Goal: Find specific page/section: Locate a particular part of the current website

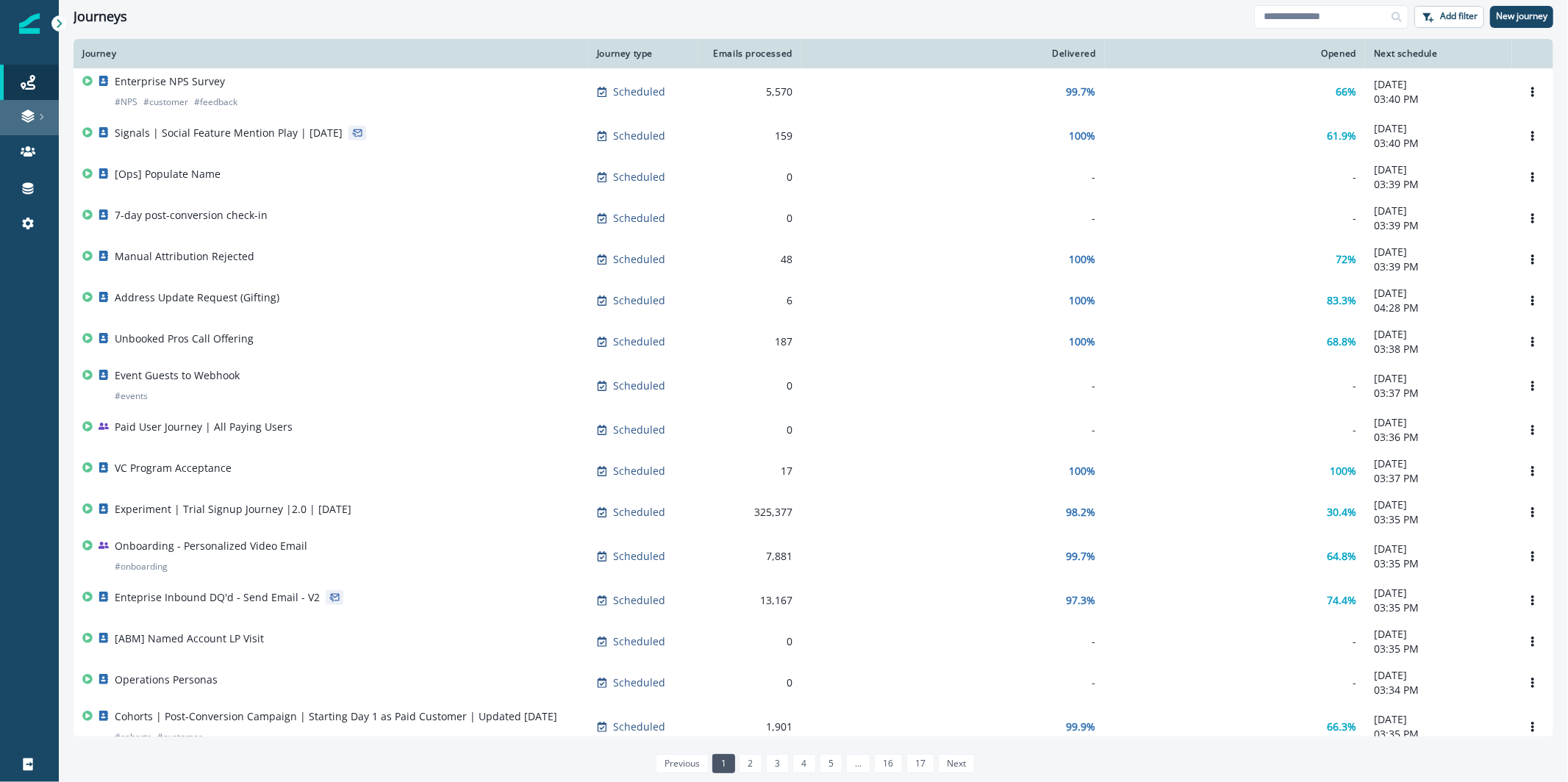
click at [21, 127] on link at bounding box center [29, 117] width 59 height 35
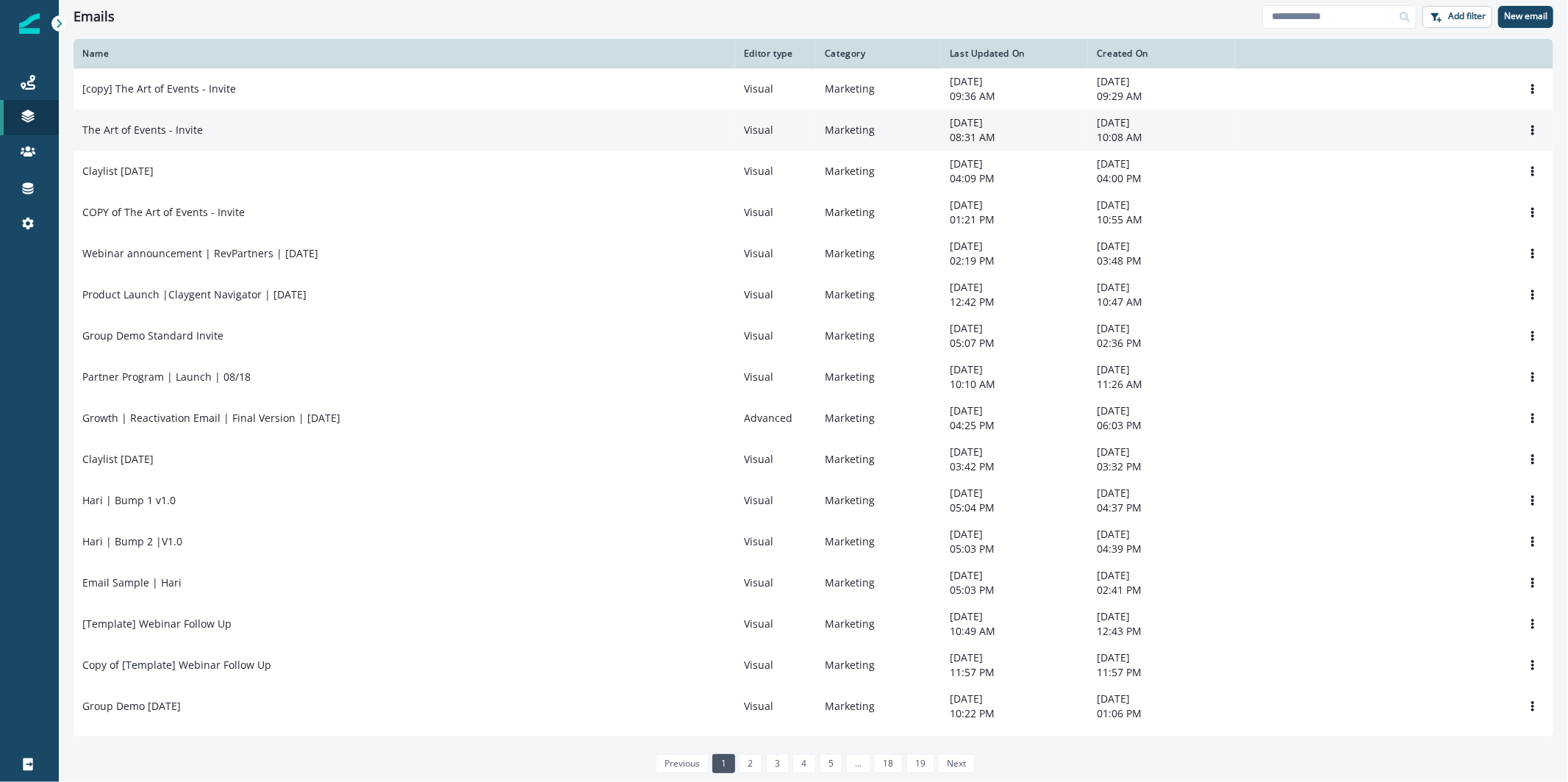
click at [212, 136] on div "The Art of Events - Invite" at bounding box center [404, 129] width 644 height 14
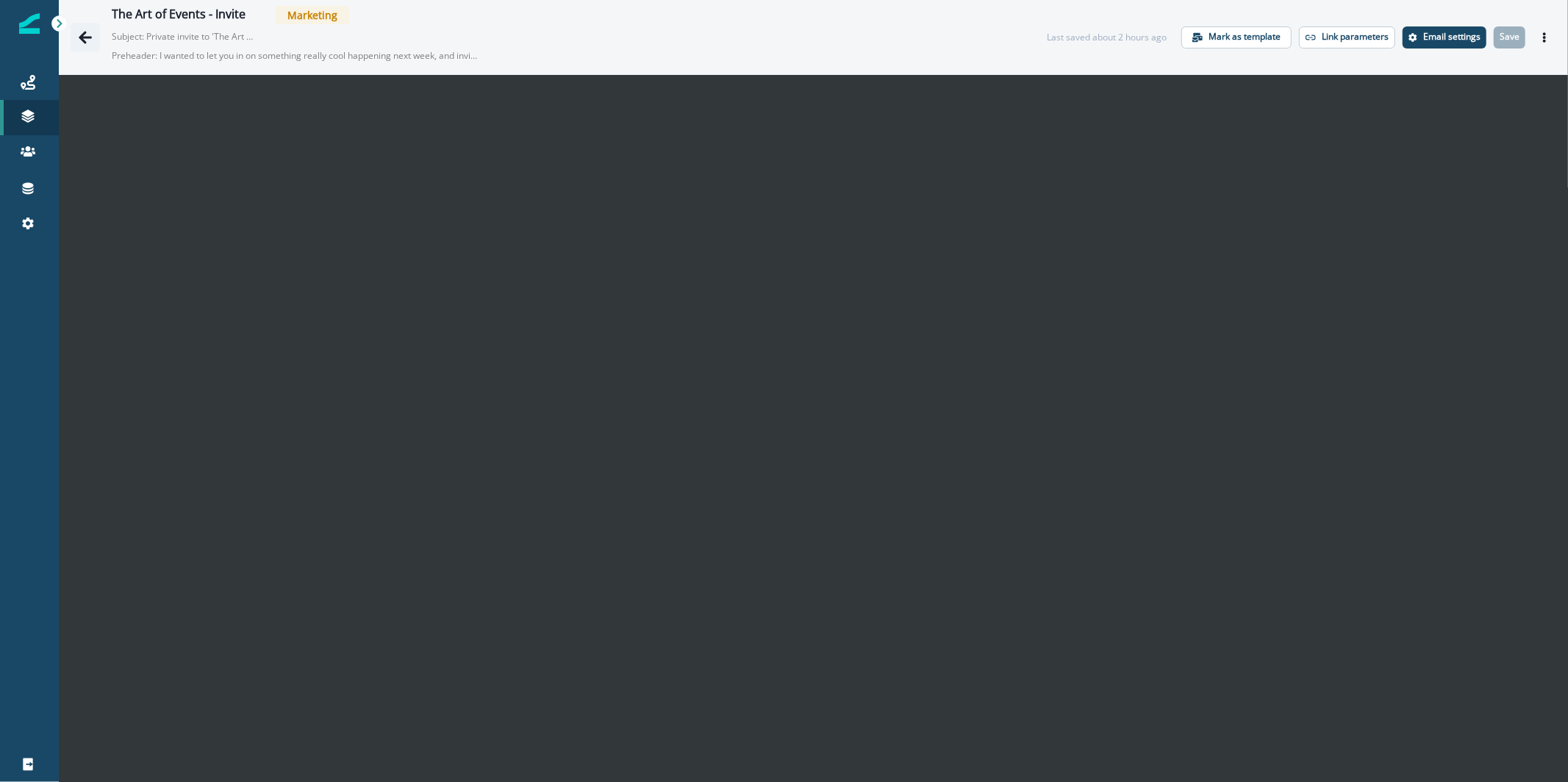
click at [75, 35] on button "Go back" at bounding box center [85, 37] width 30 height 30
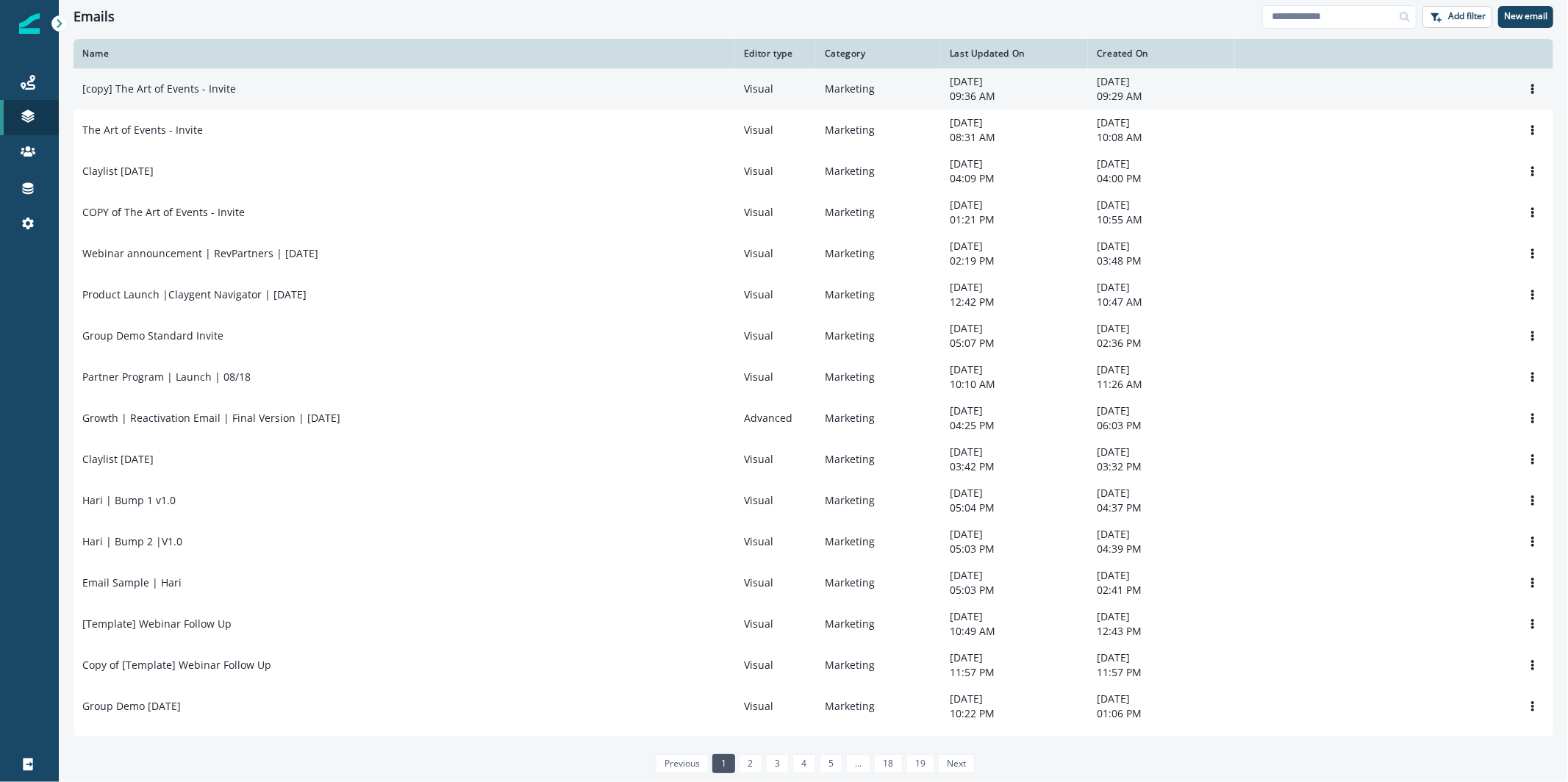
click at [238, 93] on div "[copy] The Art of Events - Invite" at bounding box center [404, 88] width 644 height 14
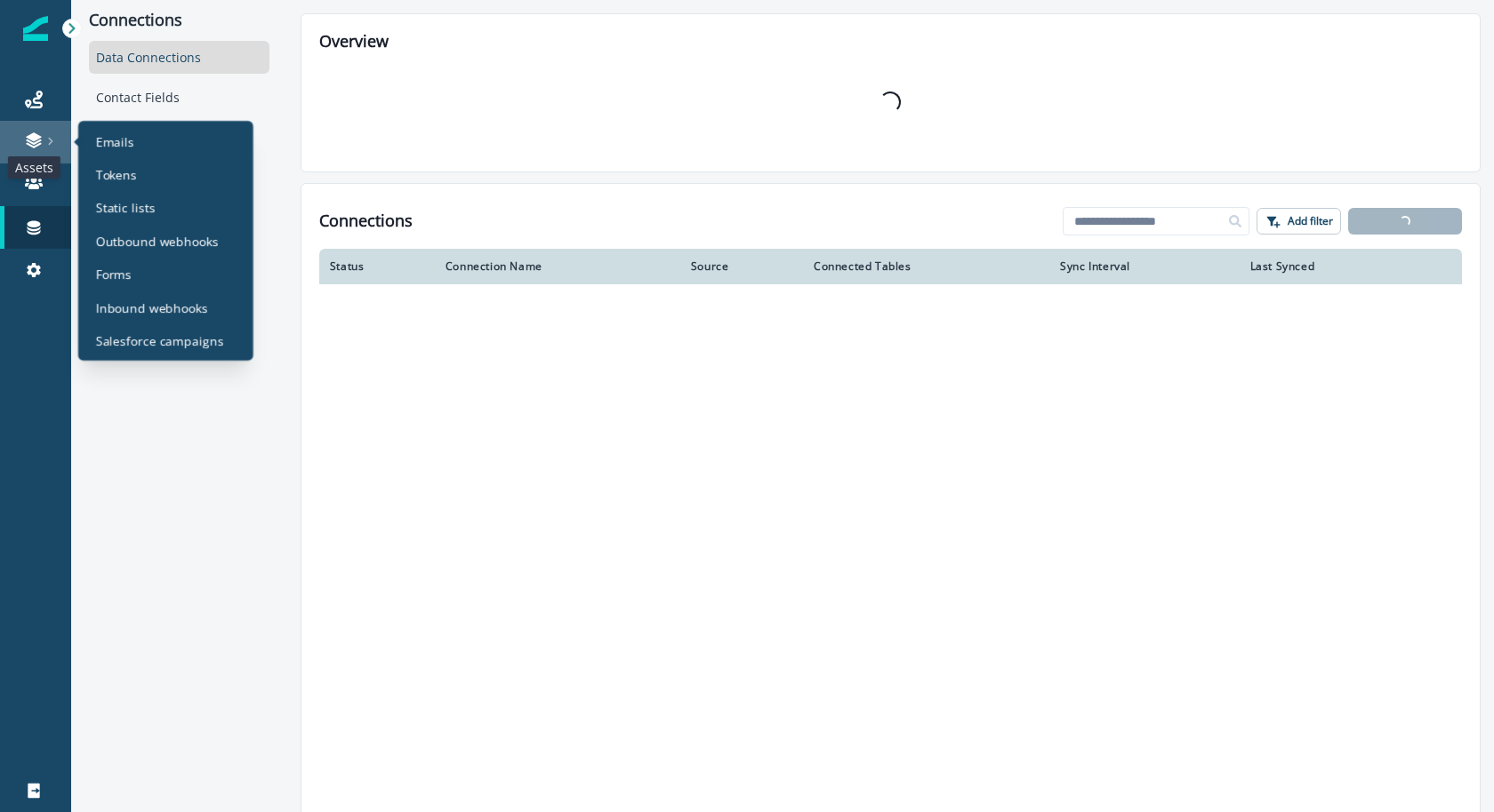
click at [32, 140] on icon at bounding box center [33, 137] width 15 height 9
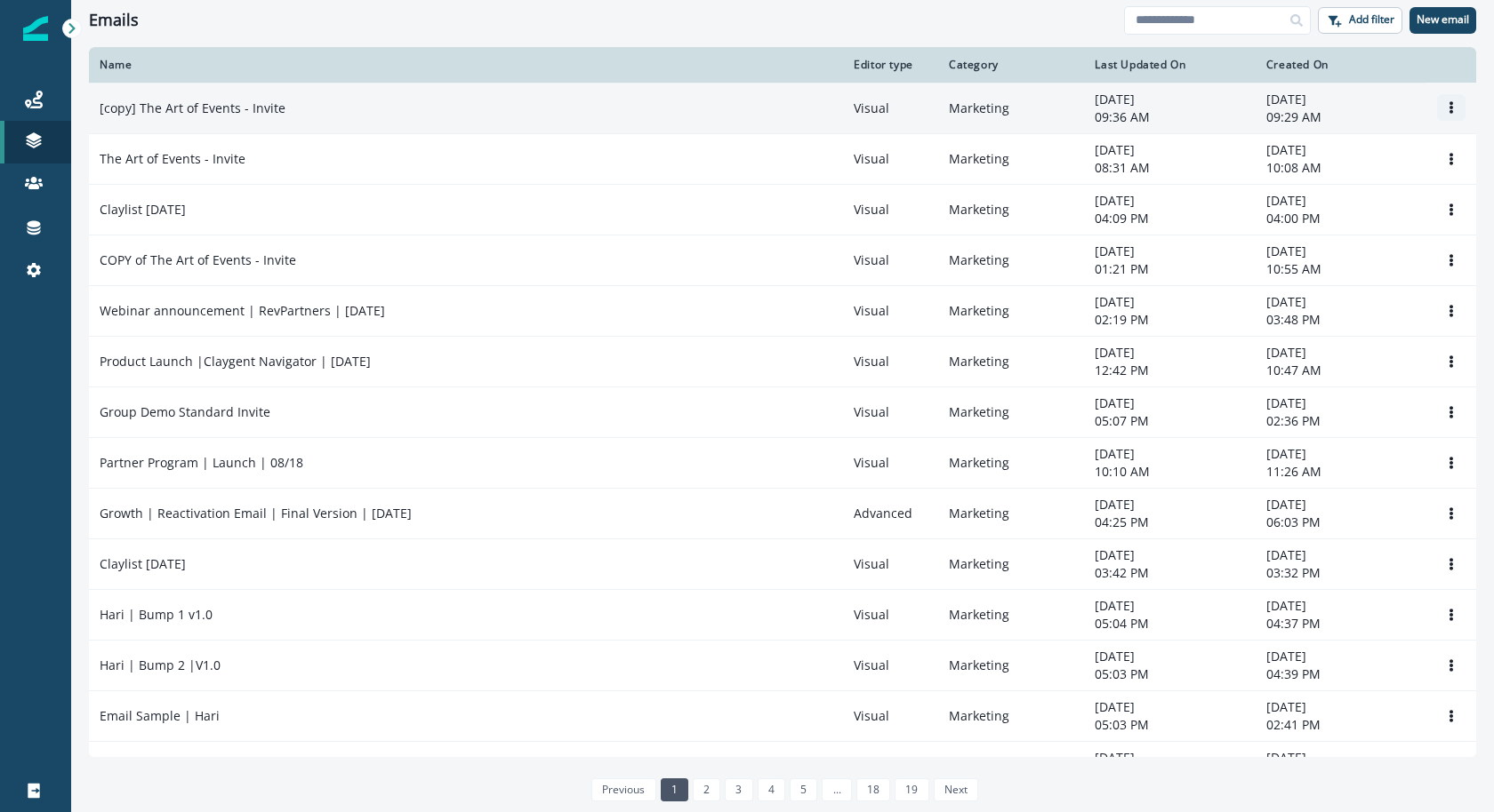
click at [1445, 113] on icon "Options" at bounding box center [1452, 108] width 13 height 13
click at [741, 108] on div "[copy] The Art of Events - Invite" at bounding box center [465, 108] width 732 height 17
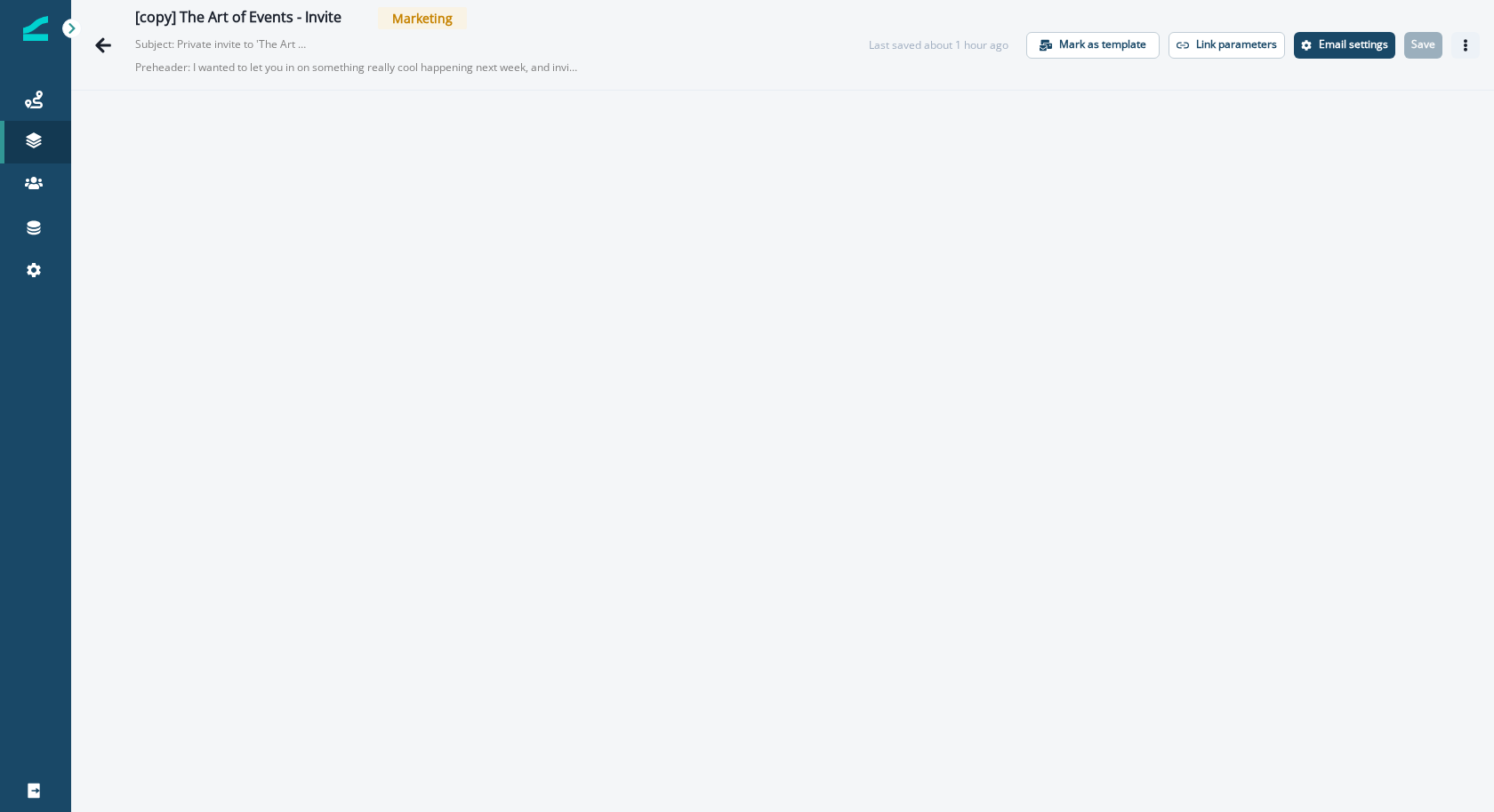
click at [1459, 46] on icon "Actions" at bounding box center [1465, 45] width 13 height 13
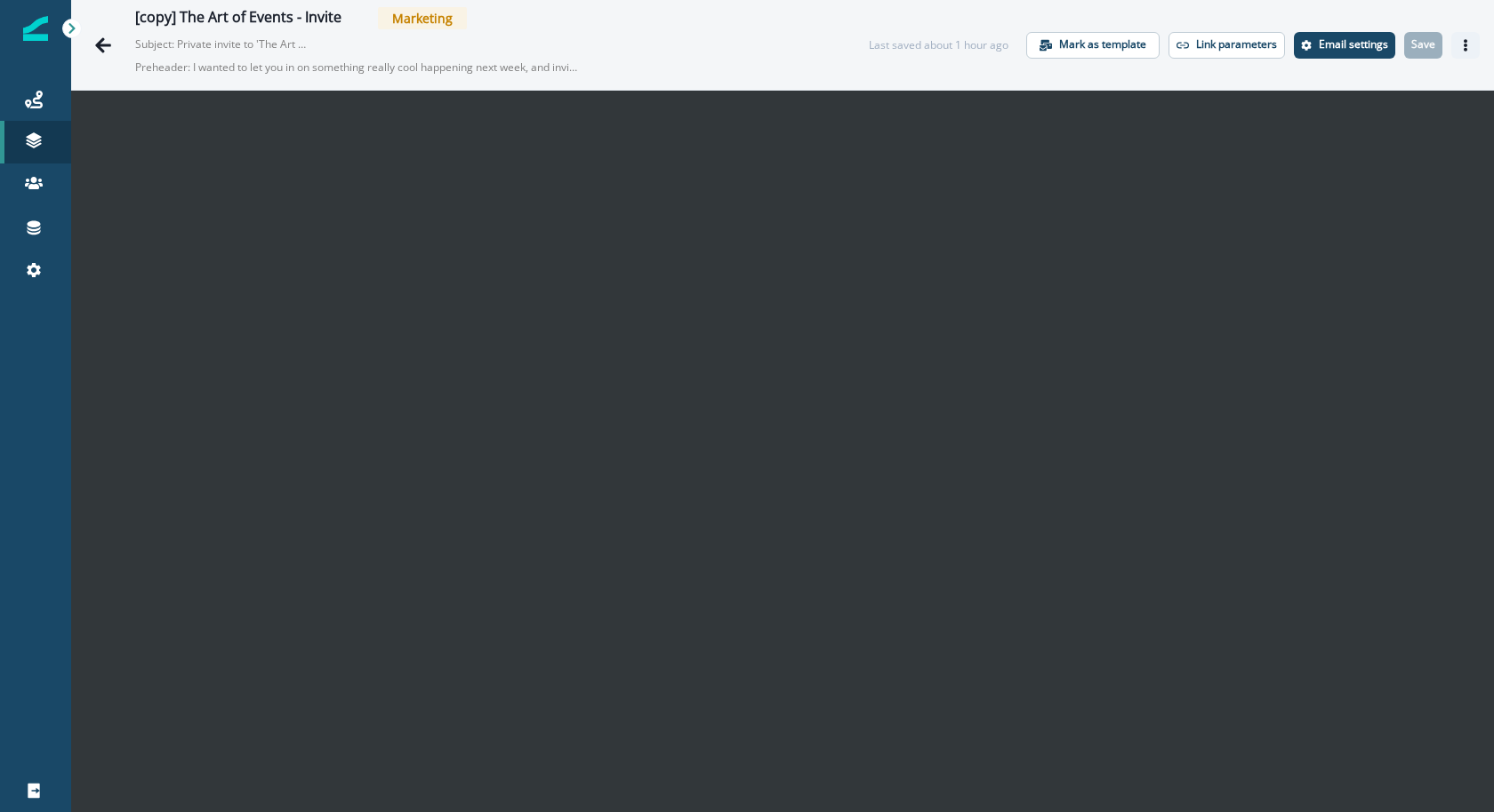
click at [1459, 51] on icon "Actions" at bounding box center [1465, 45] width 13 height 13
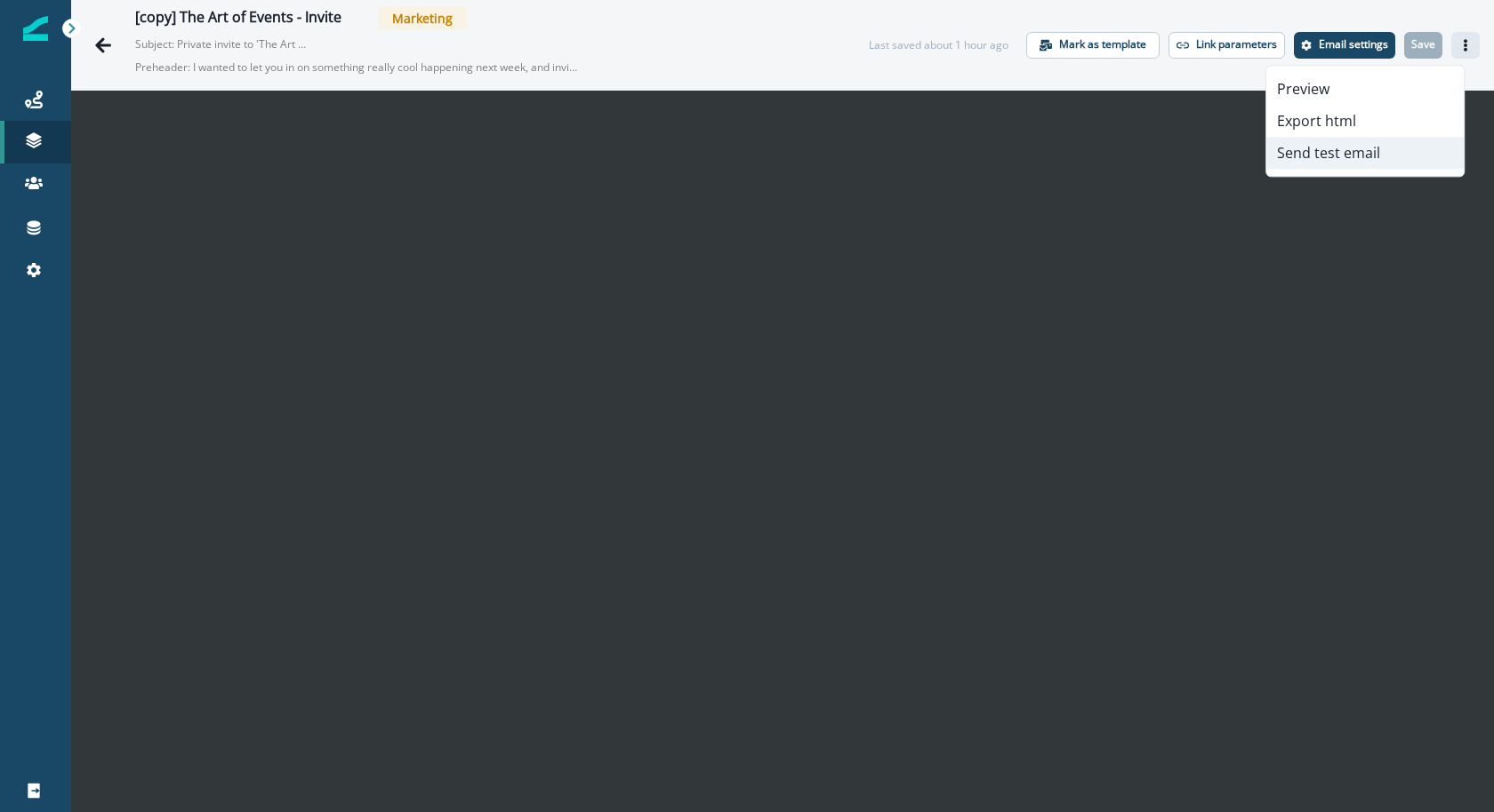
click at [1430, 160] on button "Send test email" at bounding box center [1365, 153] width 197 height 32
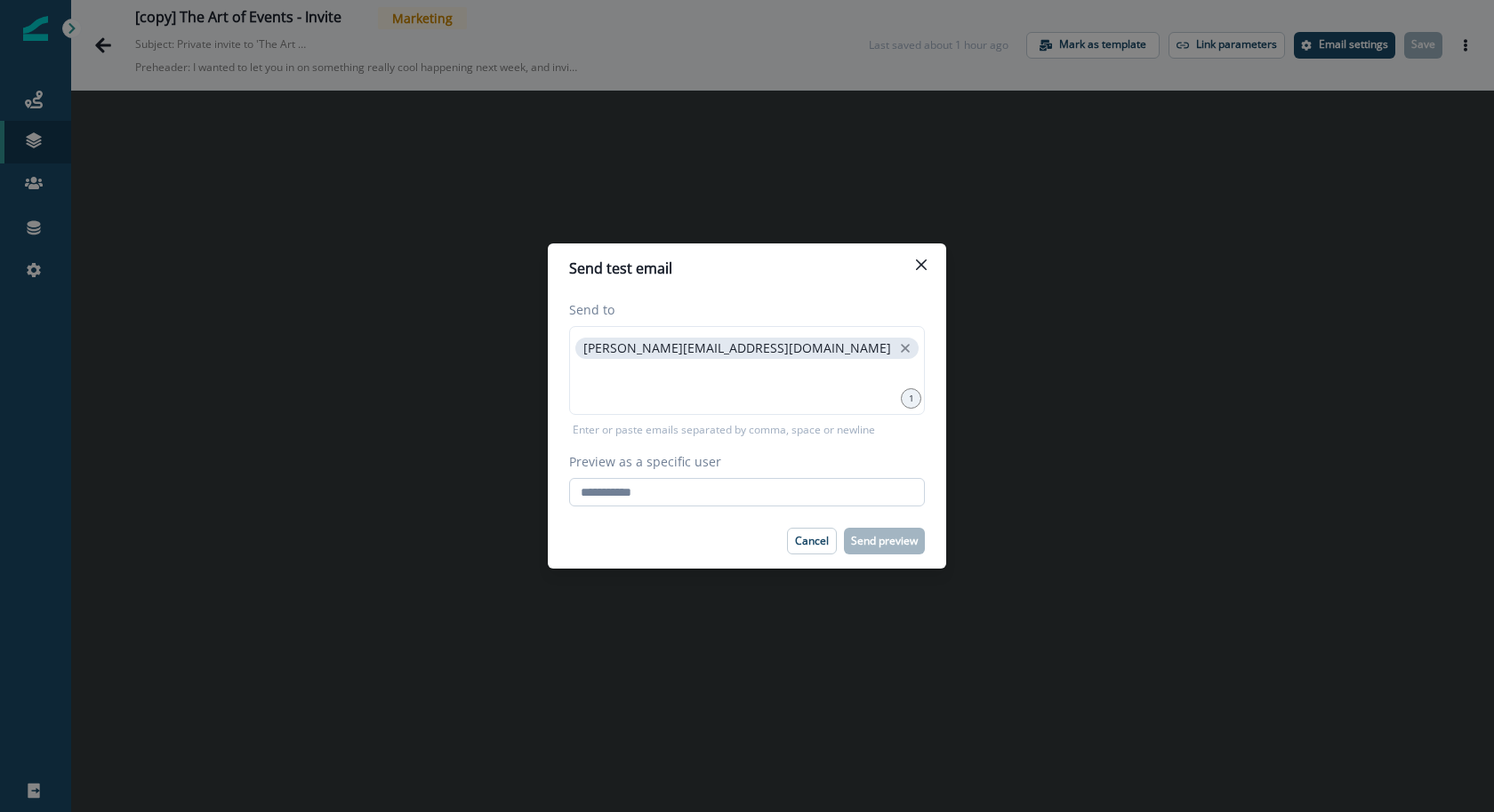
click at [766, 480] on input "Preview as a specific user" at bounding box center [747, 492] width 356 height 29
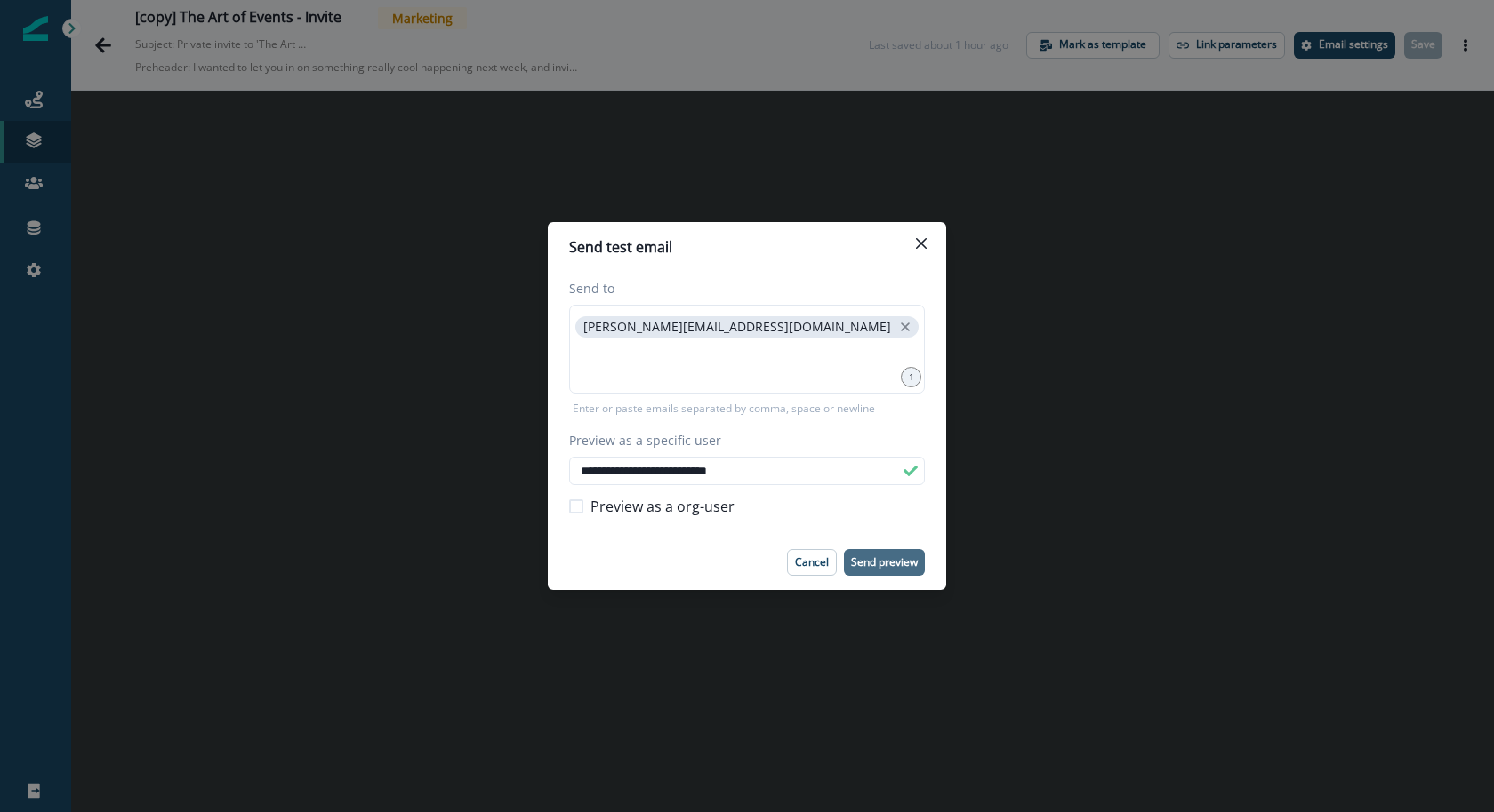
type input "**********"
click at [911, 556] on p "Send preview" at bounding box center [884, 563] width 66 height 13
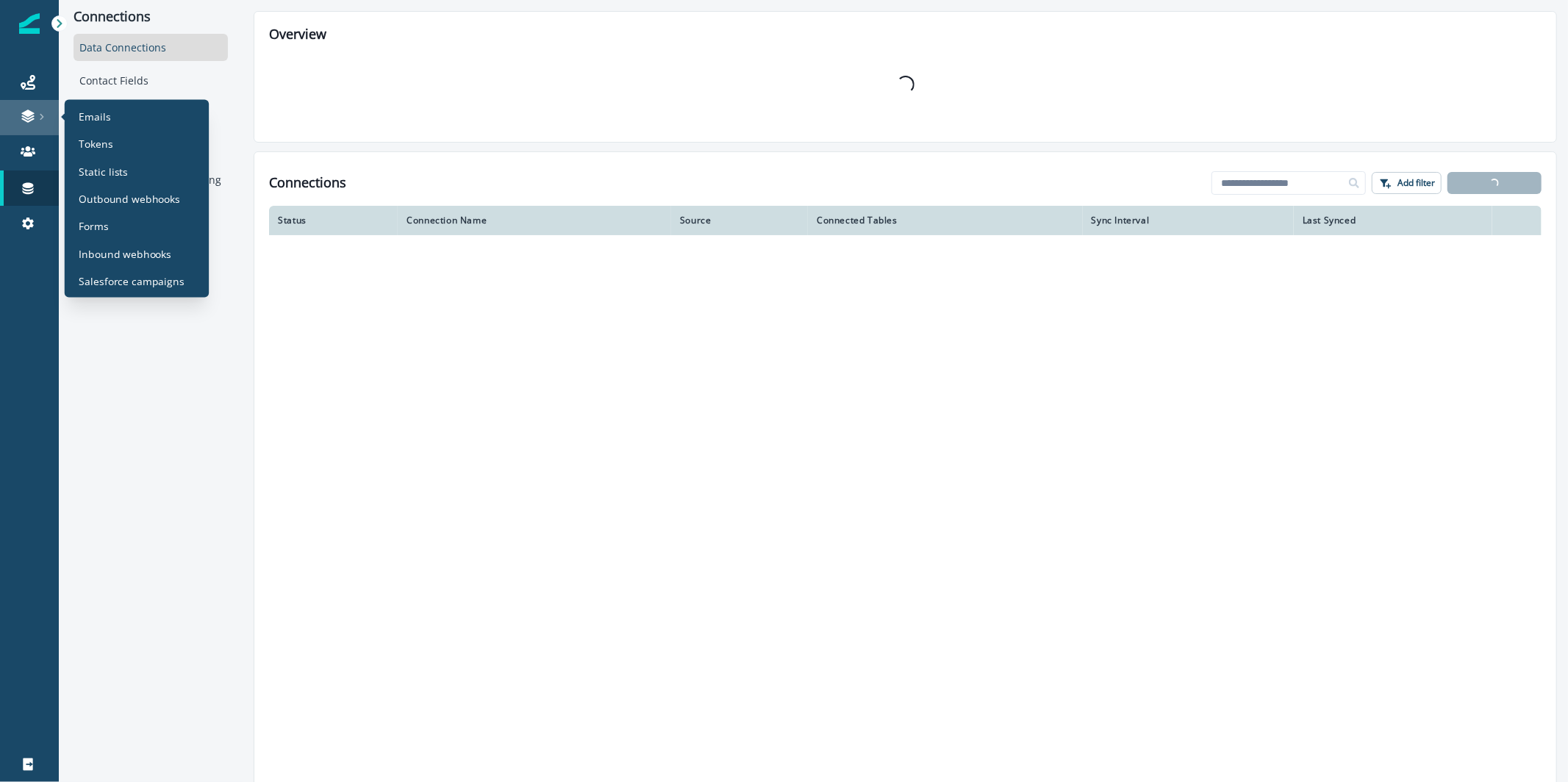
click at [42, 117] on icon at bounding box center [42, 117] width 8 height 8
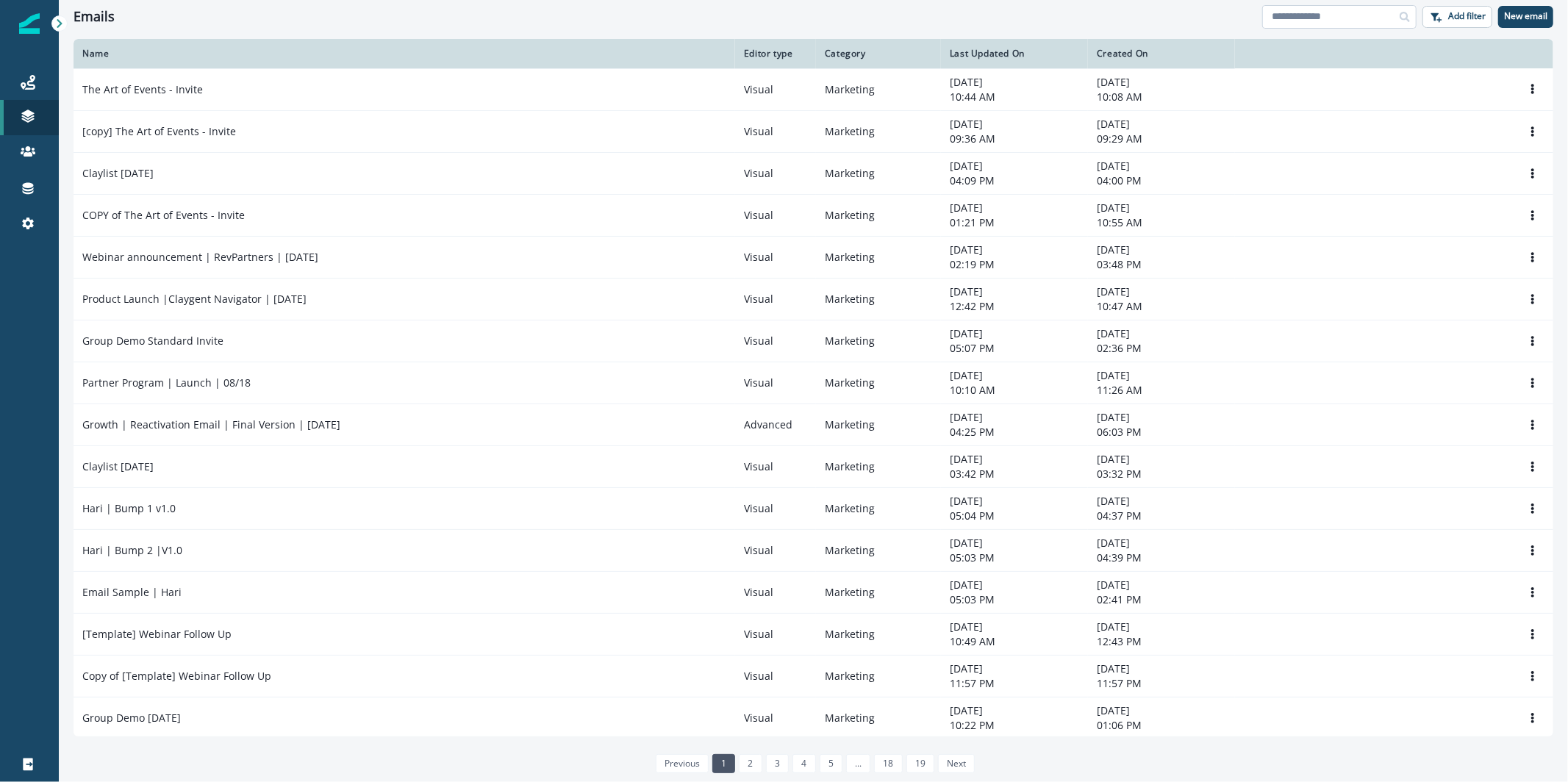
click at [1354, 27] on input at bounding box center [1339, 17] width 155 height 24
type input "**********"
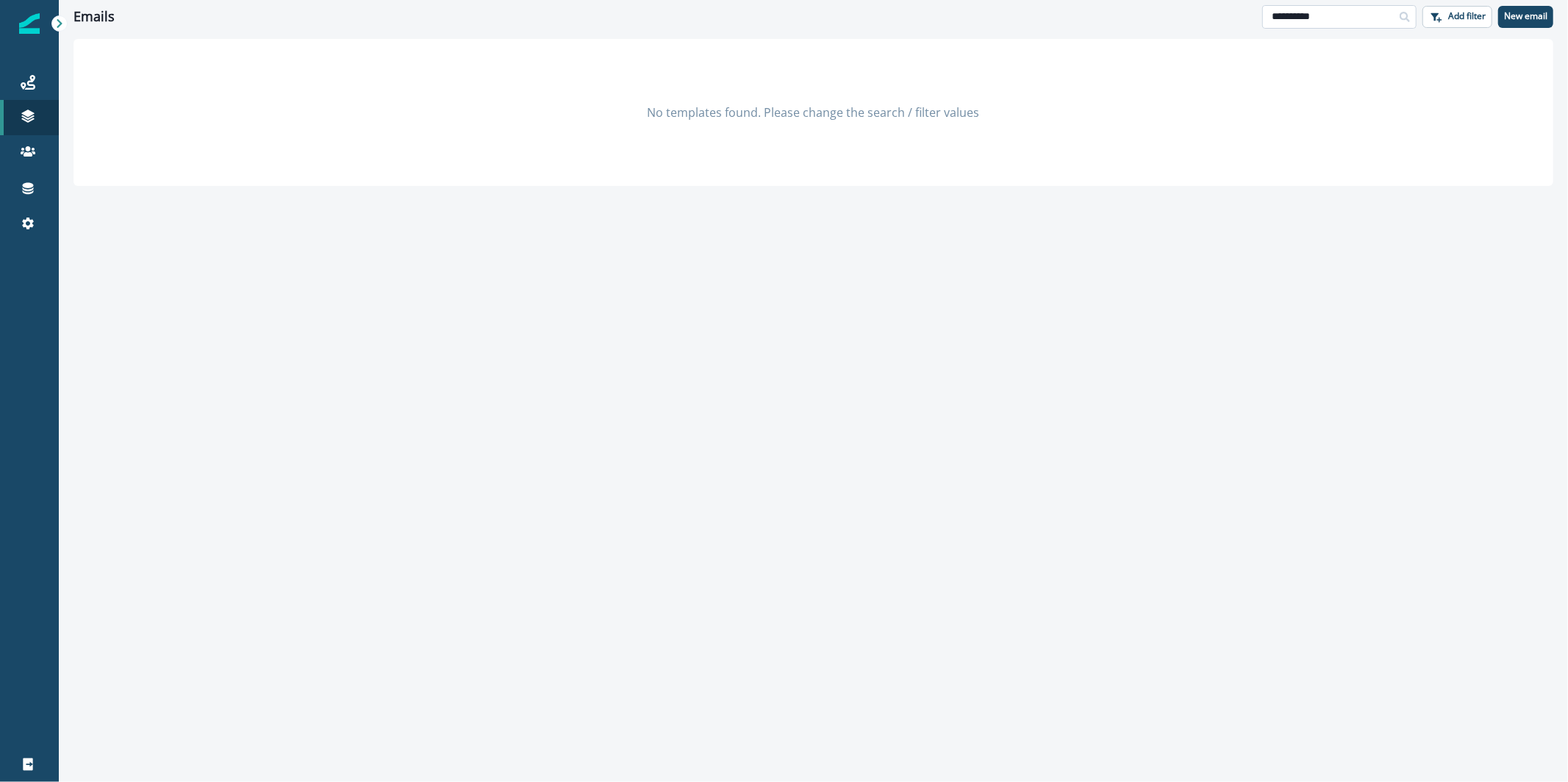
click at [1281, 21] on input "**********" at bounding box center [1339, 17] width 155 height 24
click at [26, 82] on icon at bounding box center [27, 81] width 14 height 14
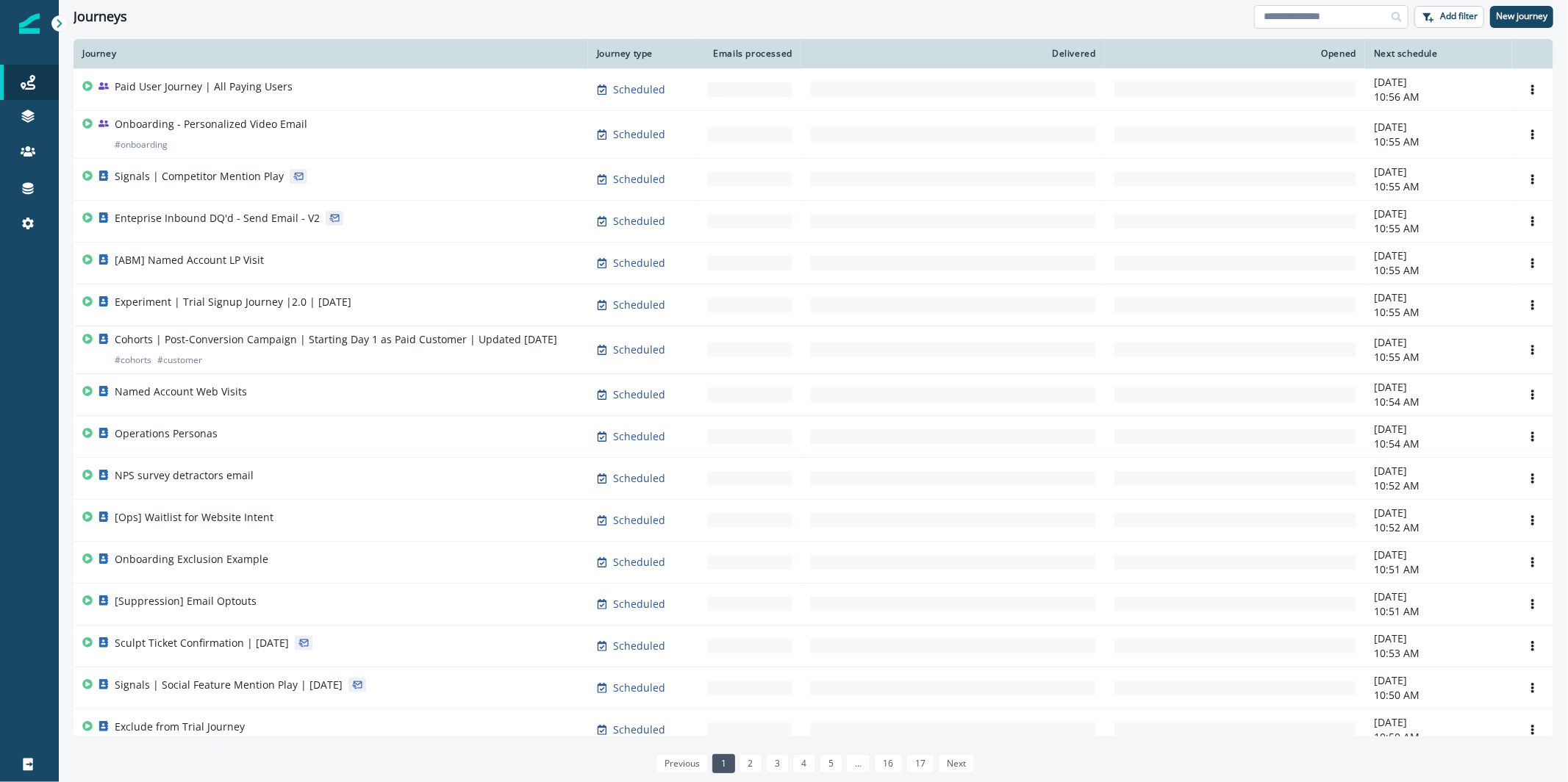
click at [1333, 16] on input at bounding box center [1331, 17] width 155 height 24
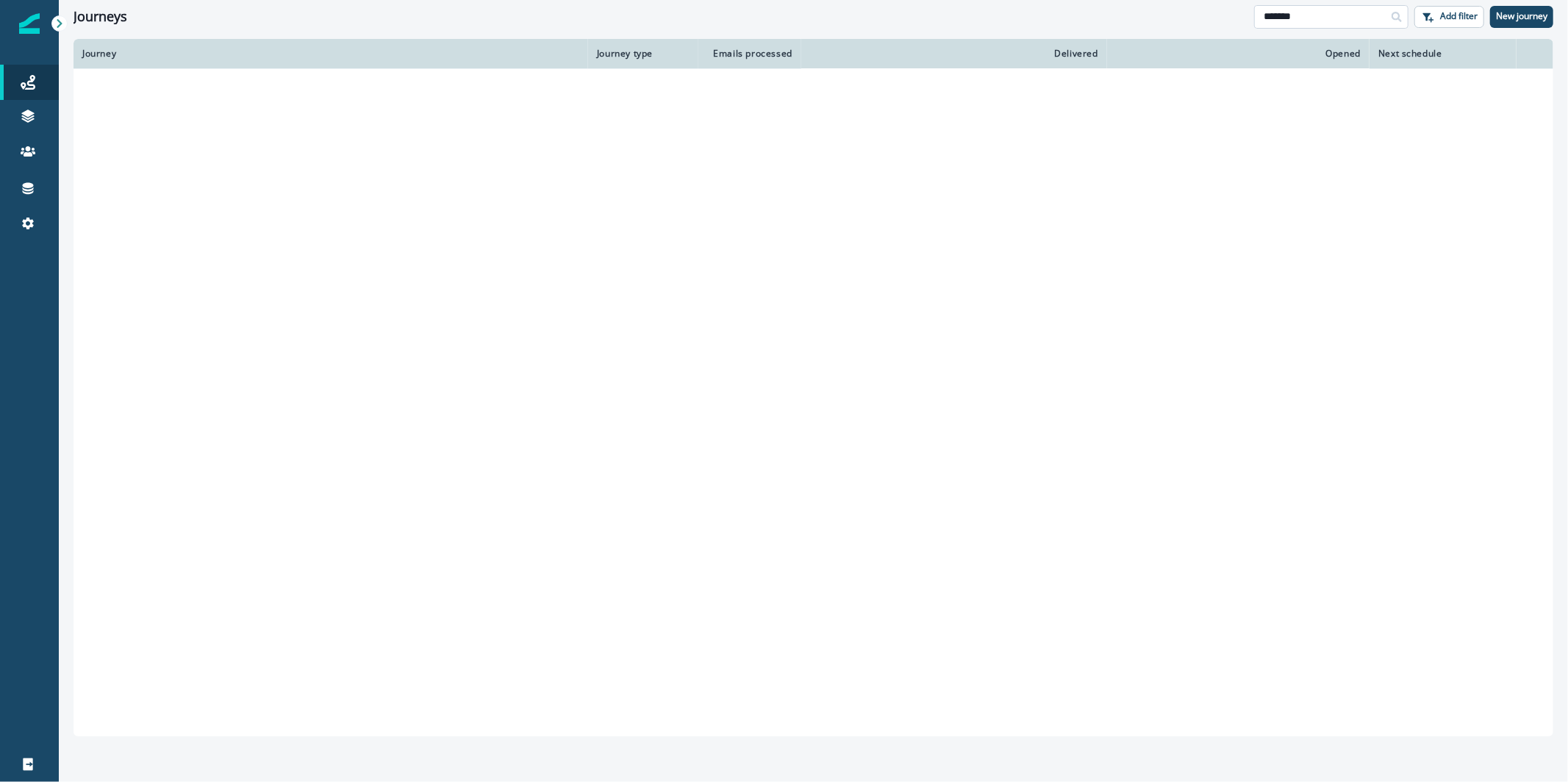
type input "*******"
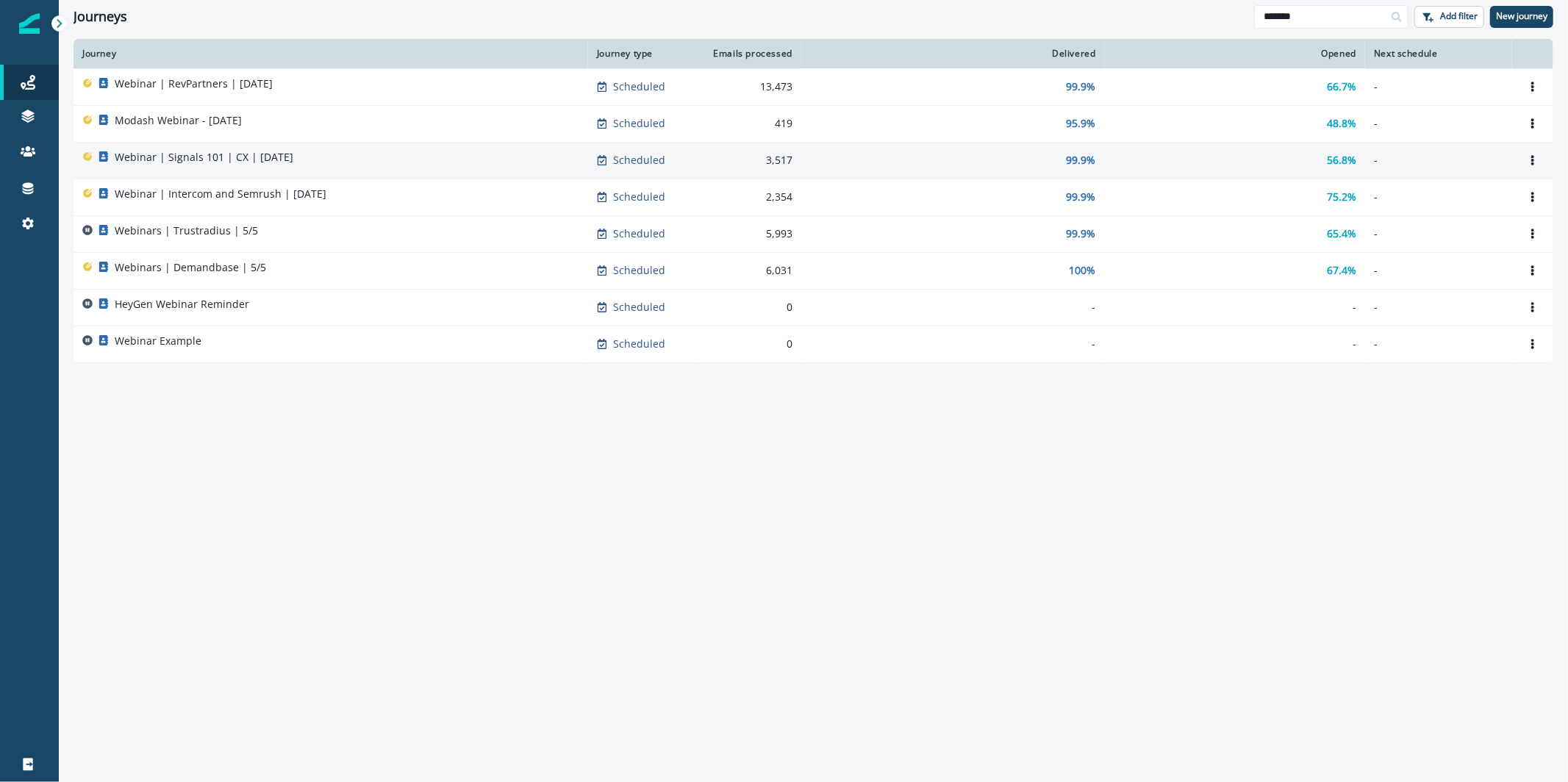
click at [346, 160] on div "Webinar | Signals 101 | CX | July 15" at bounding box center [331, 160] width 497 height 21
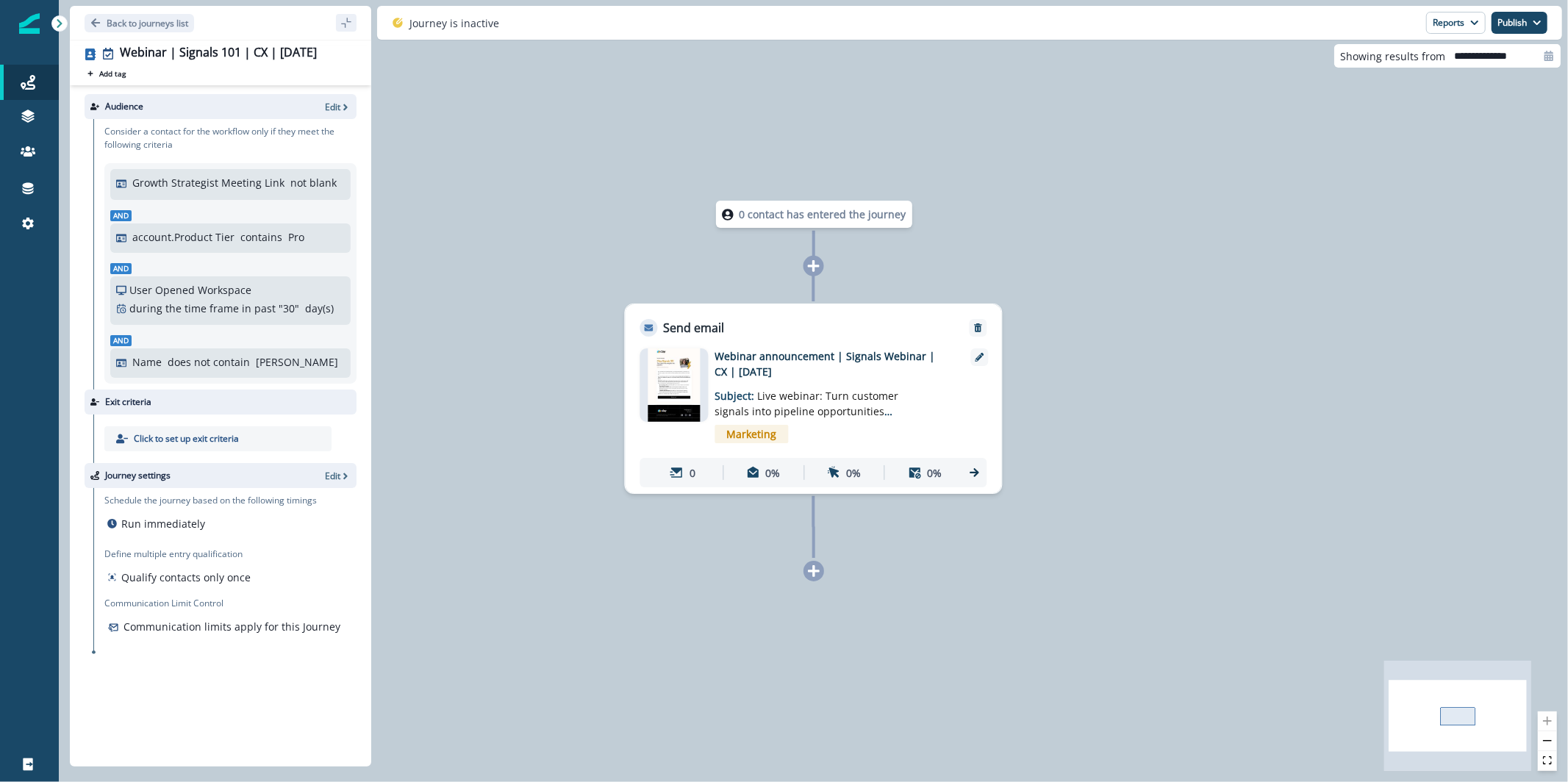
click at [674, 375] on img at bounding box center [674, 385] width 52 height 74
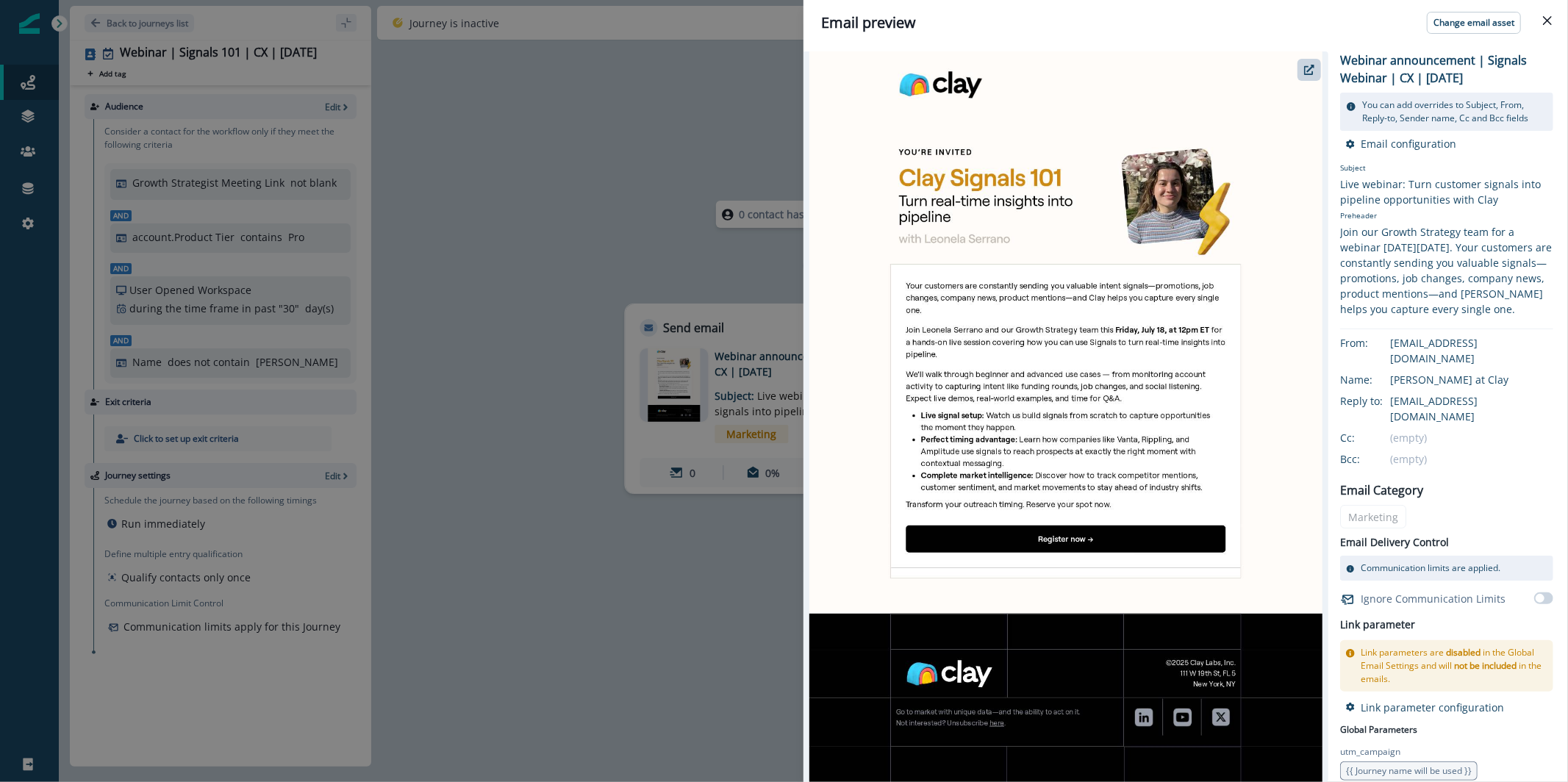
click at [1131, 228] on img at bounding box center [1066, 417] width 514 height 730
